Goal: Complete application form

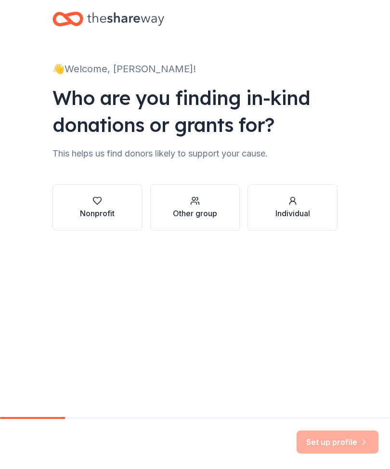
click at [207, 217] on div "Other group" at bounding box center [195, 213] width 44 height 12
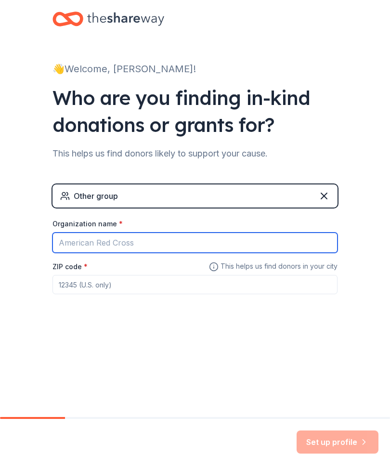
click at [154, 245] on input "Organization name *" at bounding box center [194, 242] width 285 height 20
type input "Independence High School Competion Cheer Squad"
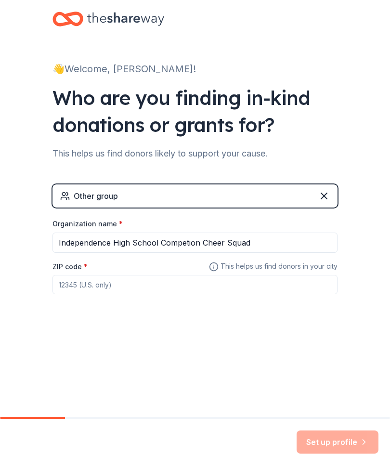
click at [76, 277] on input "ZIP code *" at bounding box center [194, 284] width 285 height 19
type input "37179"
click at [334, 439] on button "Set up profile" at bounding box center [337, 441] width 82 height 23
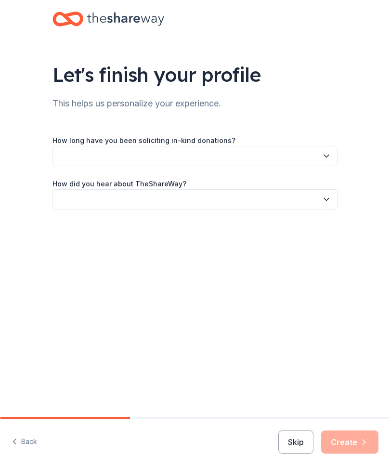
click at [304, 160] on button "button" at bounding box center [194, 156] width 285 height 20
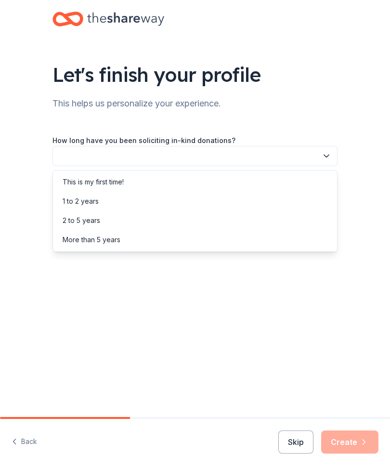
click at [294, 182] on div "This is my first time!" at bounding box center [195, 181] width 280 height 19
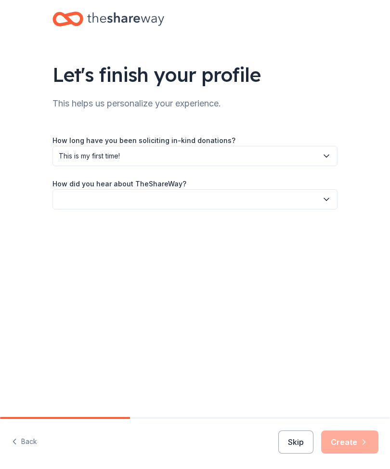
click at [291, 200] on button "button" at bounding box center [194, 199] width 285 height 20
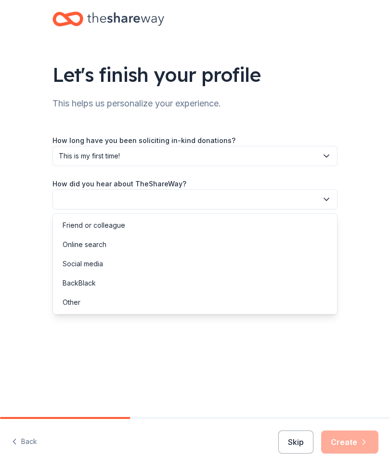
click at [99, 246] on div "Online search" at bounding box center [85, 245] width 44 height 12
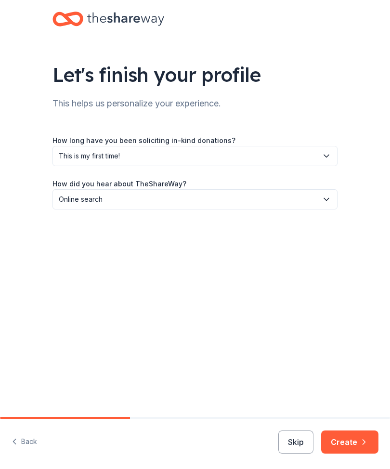
click at [352, 445] on button "Create" at bounding box center [349, 441] width 57 height 23
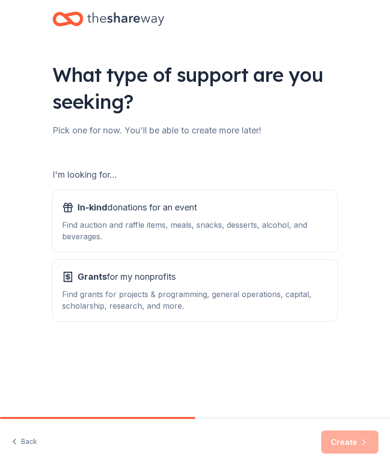
click at [386, 149] on div "What type of support are you seeking? Pick one for now. You'll be able to creat…" at bounding box center [195, 186] width 390 height 373
click at [294, 226] on div "Find auction and raffle items, meals, snacks, desserts, alcohol, and beverages." at bounding box center [195, 230] width 266 height 23
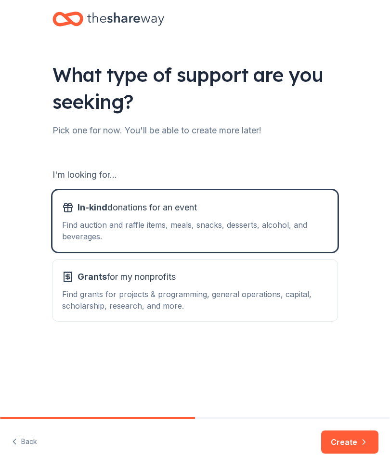
click at [350, 435] on button "Create" at bounding box center [349, 441] width 57 height 23
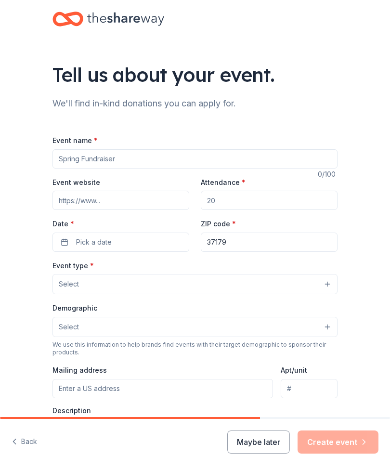
click at [313, 162] on input "Event name *" at bounding box center [194, 158] width 285 height 19
click at [320, 160] on input "Event name *" at bounding box center [194, 158] width 285 height 19
type input "Fall Clinic"
click at [262, 196] on input "Attendance *" at bounding box center [269, 200] width 137 height 19
type input "25"
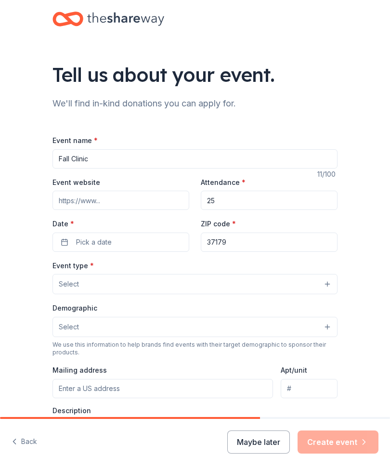
click at [152, 243] on button "Pick a date" at bounding box center [120, 241] width 137 height 19
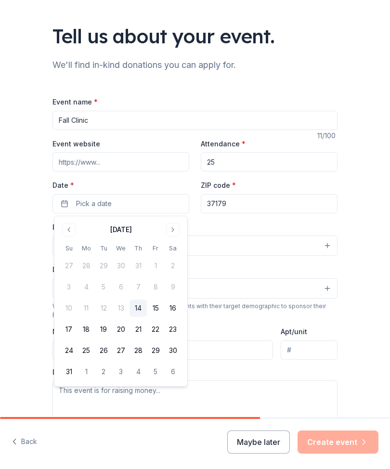
scroll to position [42, 0]
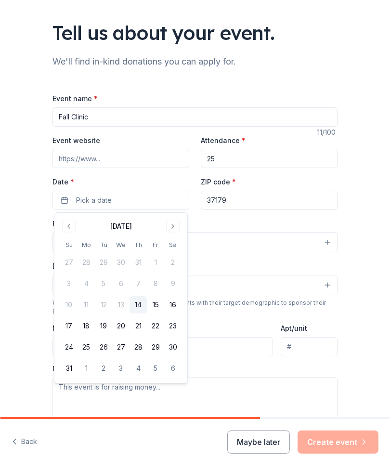
click at [26, 277] on div "Tell us about your event. We'll find in-kind donations you can apply for. Event…" at bounding box center [195, 270] width 390 height 625
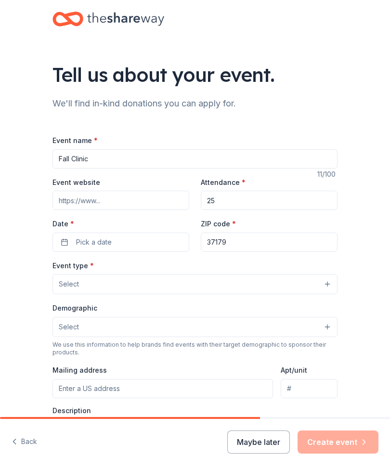
scroll to position [0, 0]
click at [268, 448] on button "Maybe later" at bounding box center [258, 441] width 63 height 23
